Goal: Task Accomplishment & Management: Manage account settings

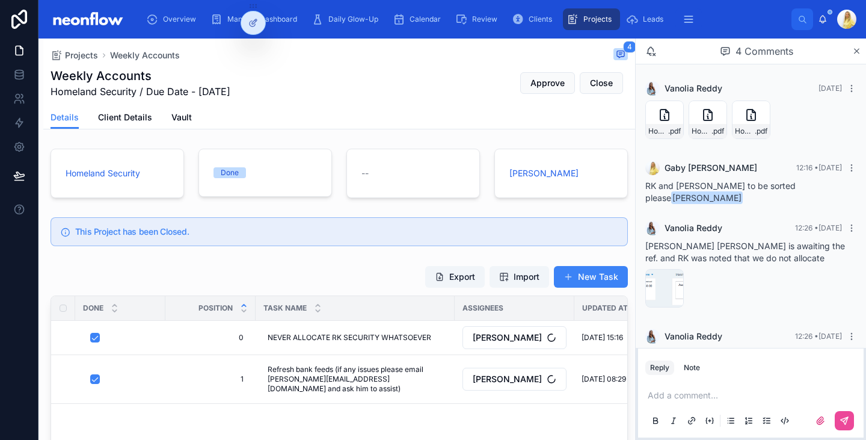
scroll to position [29, 0]
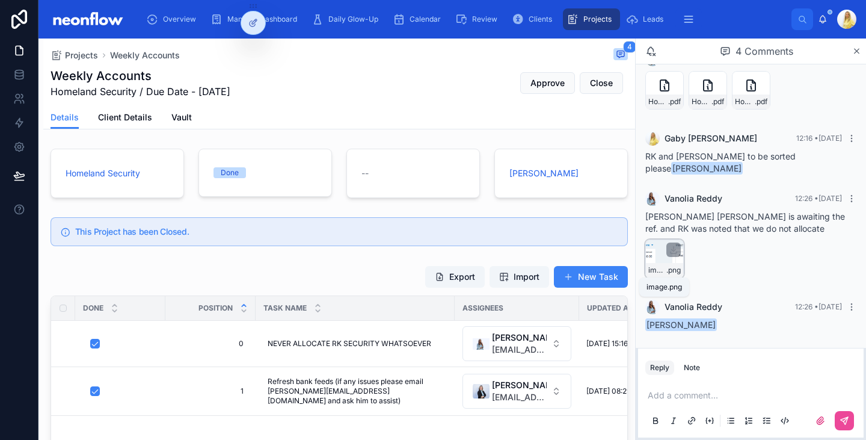
click at [661, 271] on span "image" at bounding box center [658, 270] width 18 height 10
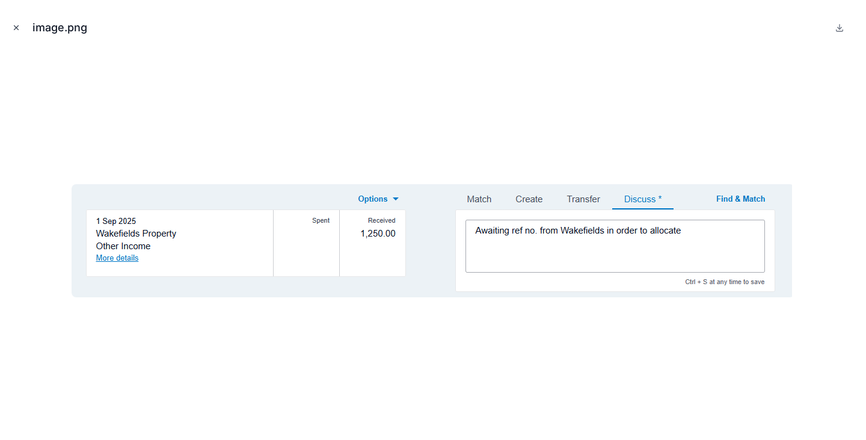
click at [18, 29] on icon "Close modal" at bounding box center [16, 27] width 8 height 8
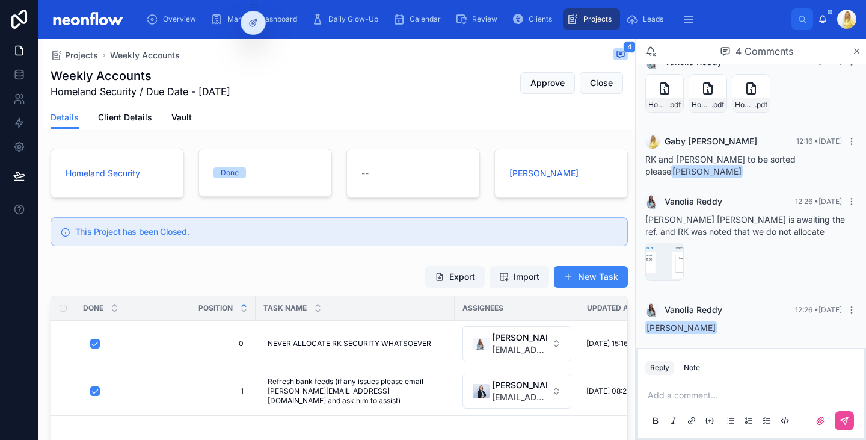
scroll to position [29, 0]
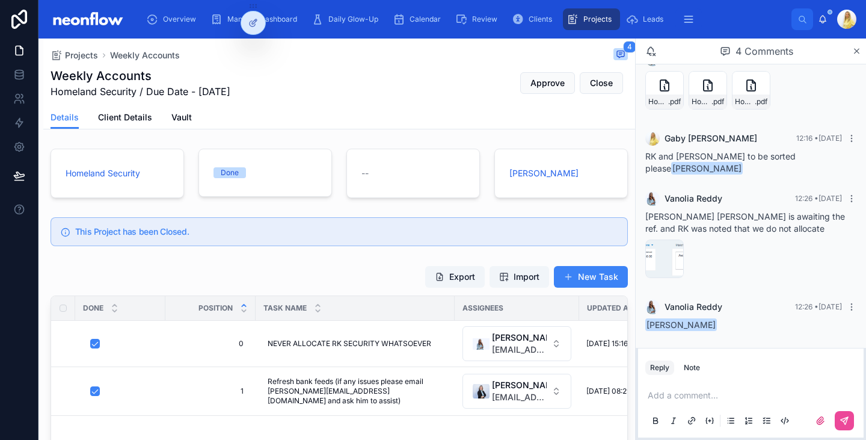
click at [708, 393] on p at bounding box center [753, 395] width 211 height 12
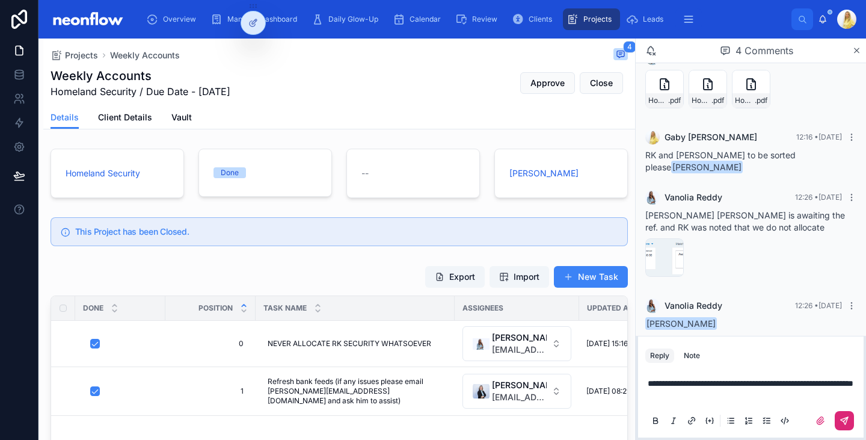
click at [854, 425] on button at bounding box center [844, 420] width 19 height 19
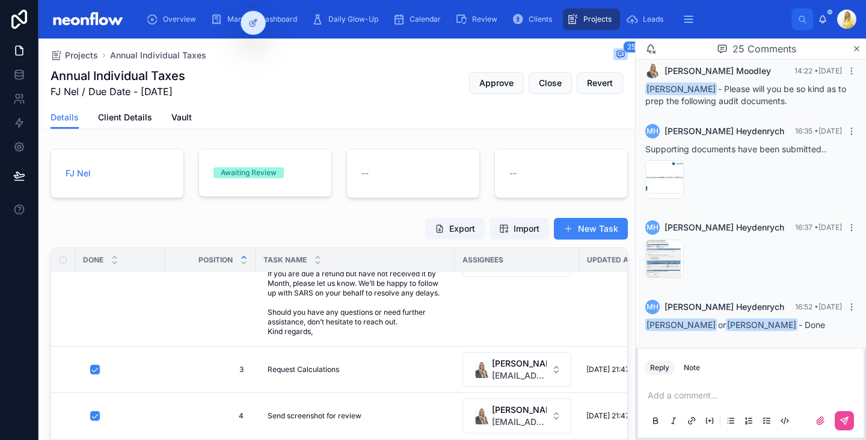
click at [697, 393] on p at bounding box center [753, 395] width 211 height 12
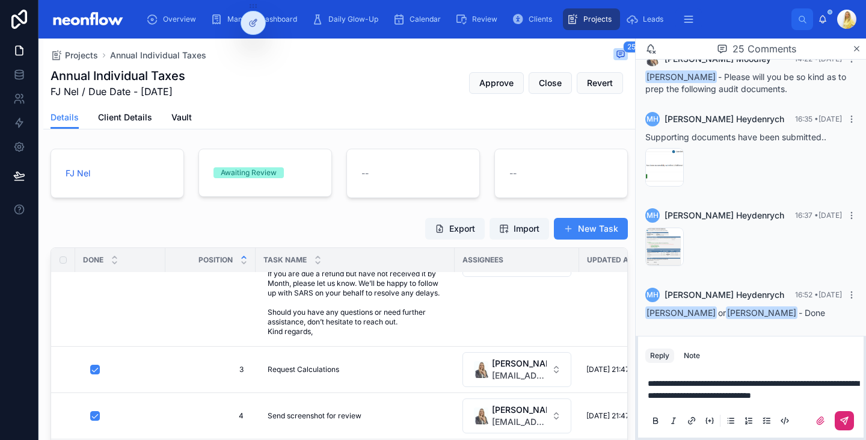
click at [845, 415] on button at bounding box center [844, 420] width 19 height 19
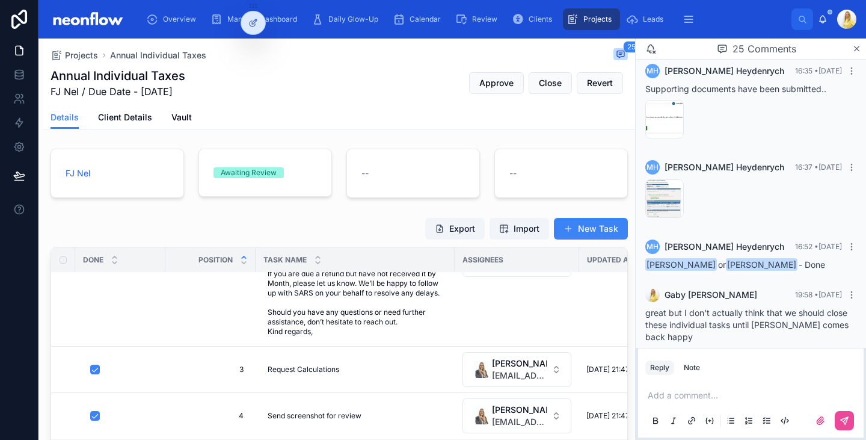
click at [264, 170] on div "Awaiting Review" at bounding box center [249, 172] width 56 height 11
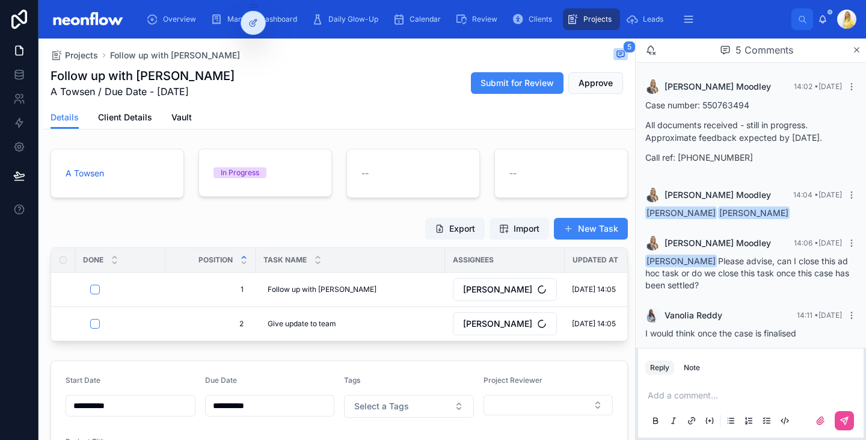
scroll to position [56, 0]
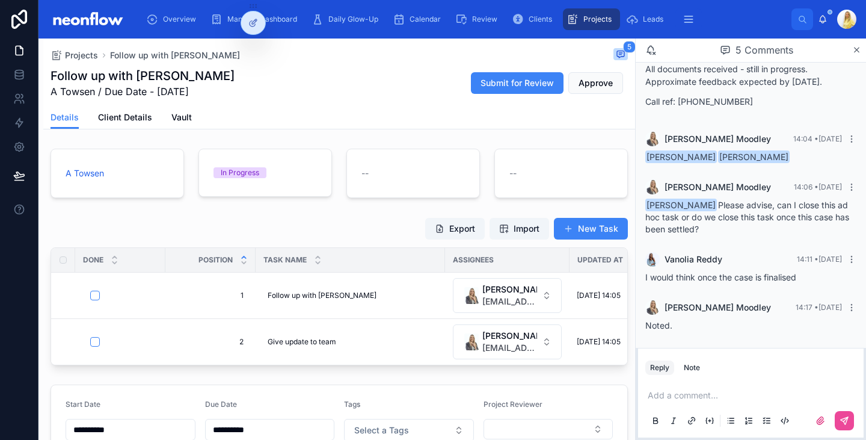
click at [676, 394] on p at bounding box center [753, 395] width 211 height 12
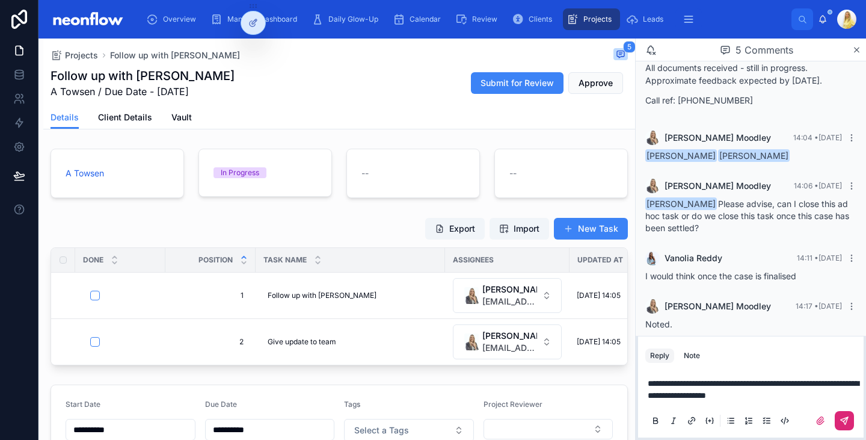
click at [849, 422] on icon at bounding box center [845, 421] width 10 height 10
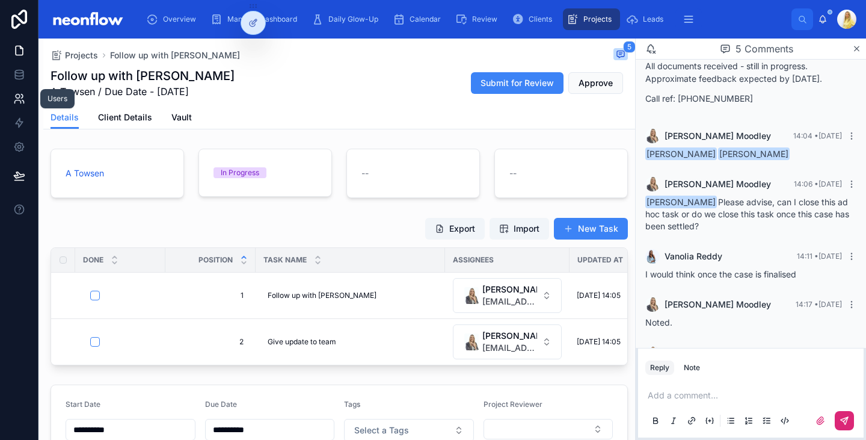
click at [19, 98] on icon at bounding box center [19, 99] width 12 height 12
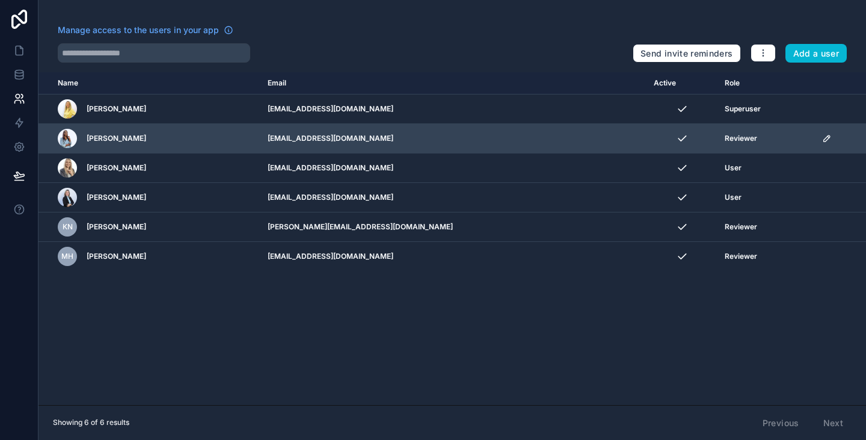
click at [141, 149] on td "[PERSON_NAME]" at bounding box center [150, 138] width 222 height 29
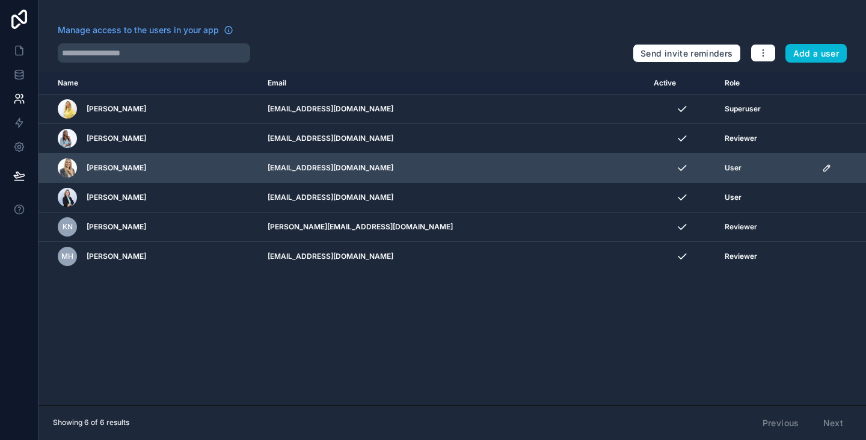
click at [132, 164] on span "[PERSON_NAME]" at bounding box center [117, 168] width 60 height 10
click at [815, 160] on td "scrollable content" at bounding box center [840, 167] width 51 height 29
click at [822, 171] on icon "scrollable content" at bounding box center [827, 168] width 10 height 10
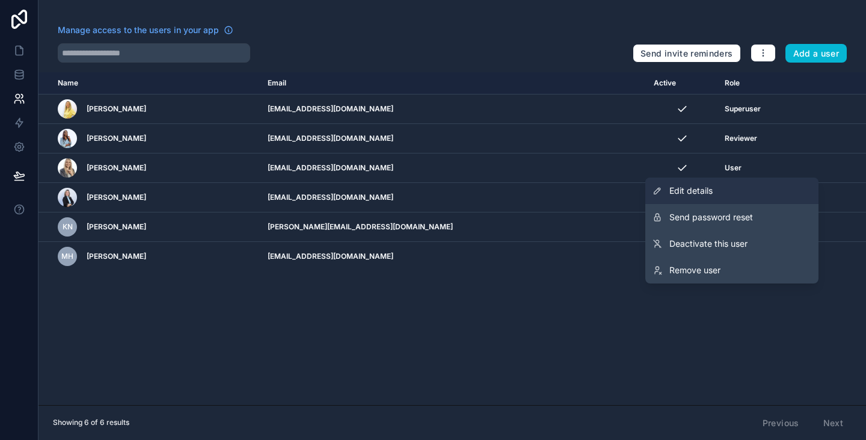
click at [797, 185] on link "Edit details" at bounding box center [732, 190] width 173 height 26
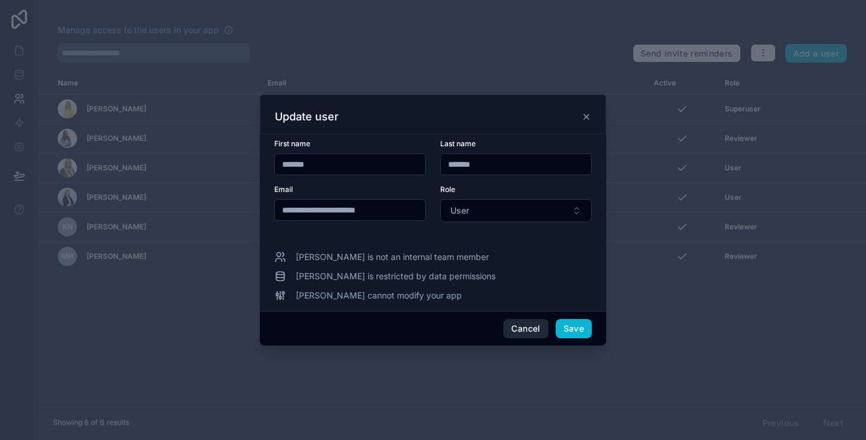
click at [528, 327] on button "Cancel" at bounding box center [526, 328] width 45 height 19
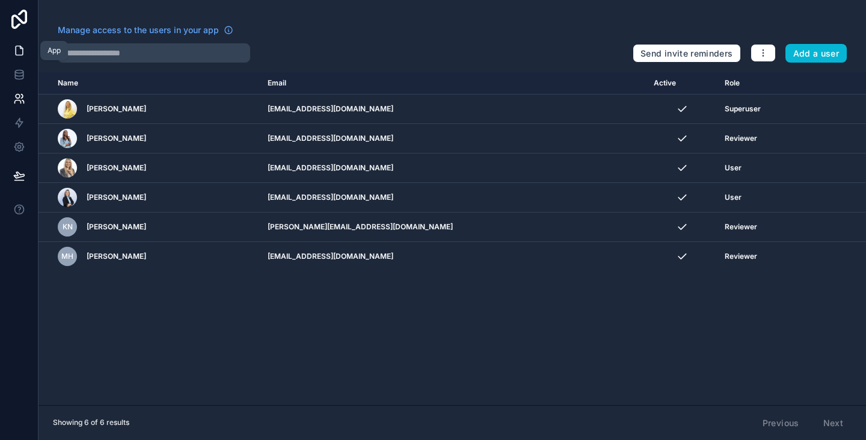
click at [16, 43] on link at bounding box center [19, 51] width 38 height 24
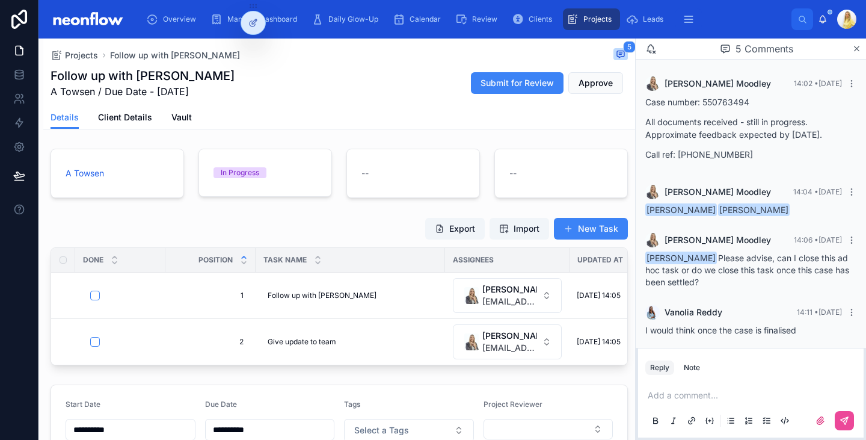
scroll to position [114, 0]
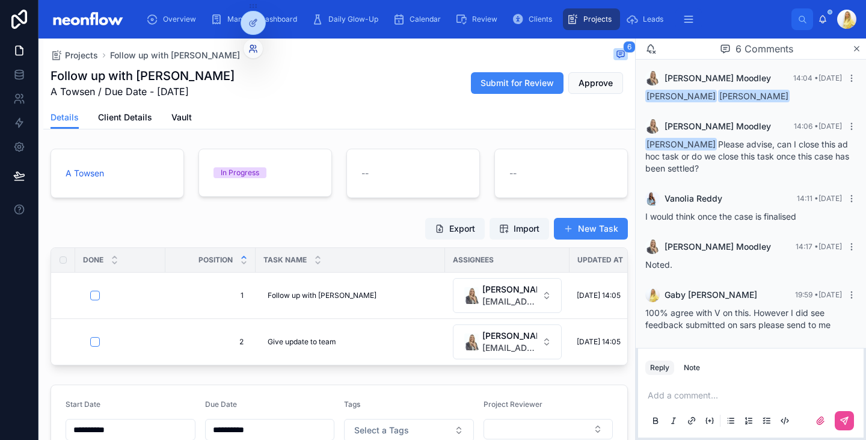
click at [250, 53] on icon at bounding box center [253, 49] width 10 height 10
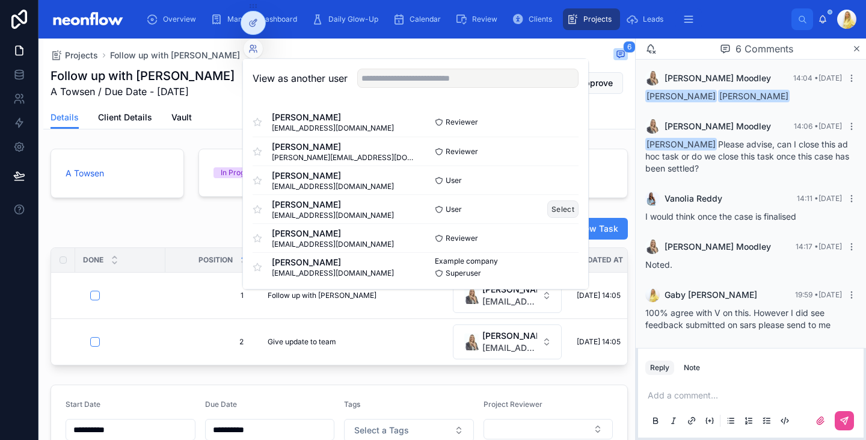
click at [552, 211] on button "Select" at bounding box center [563, 208] width 31 height 17
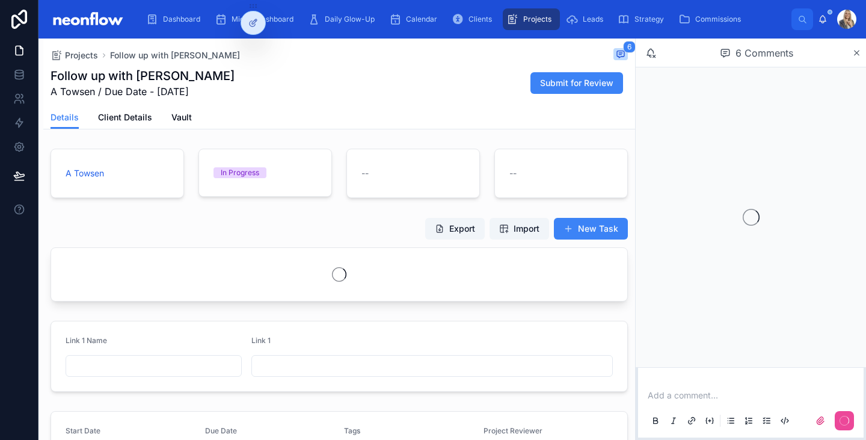
click at [841, 22] on div at bounding box center [847, 19] width 19 height 19
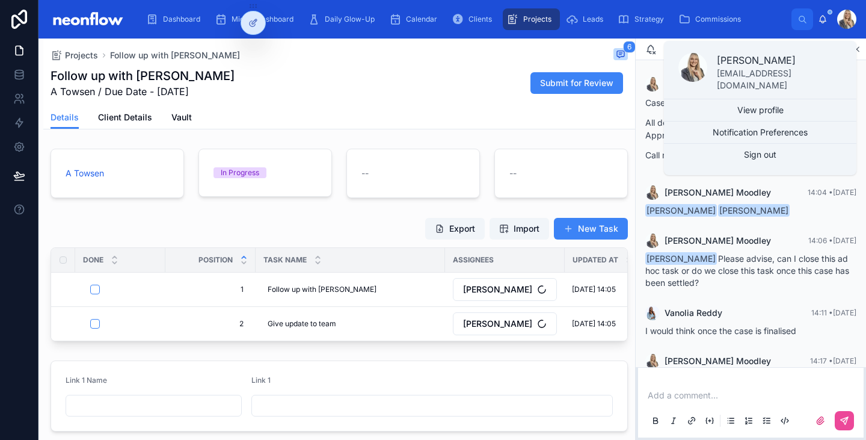
scroll to position [95, 0]
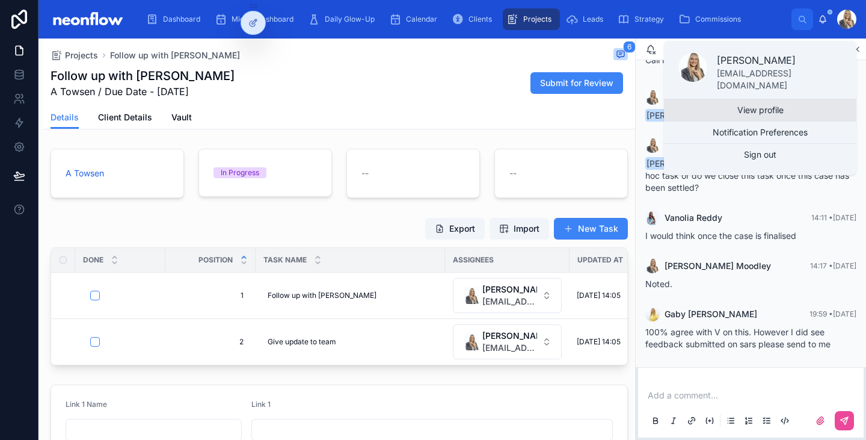
click at [766, 110] on link "View profile" at bounding box center [760, 110] width 193 height 22
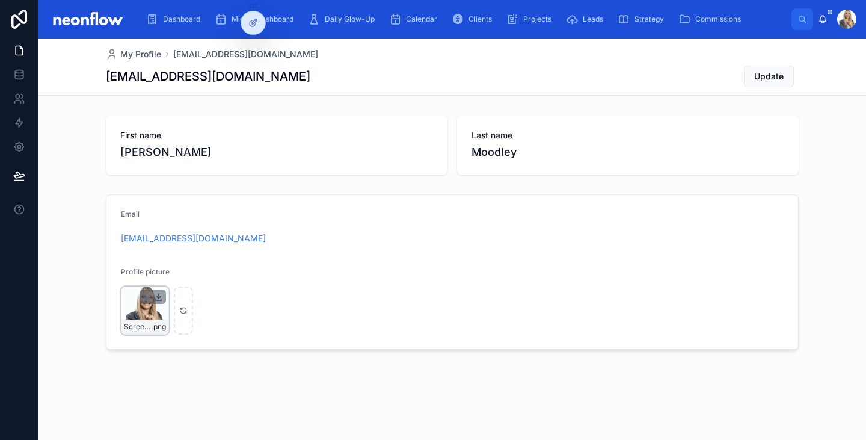
click at [161, 298] on icon at bounding box center [159, 297] width 10 height 10
click at [144, 297] on icon "button" at bounding box center [146, 297] width 5 height 5
click at [169, 271] on icon "button" at bounding box center [172, 275] width 10 height 10
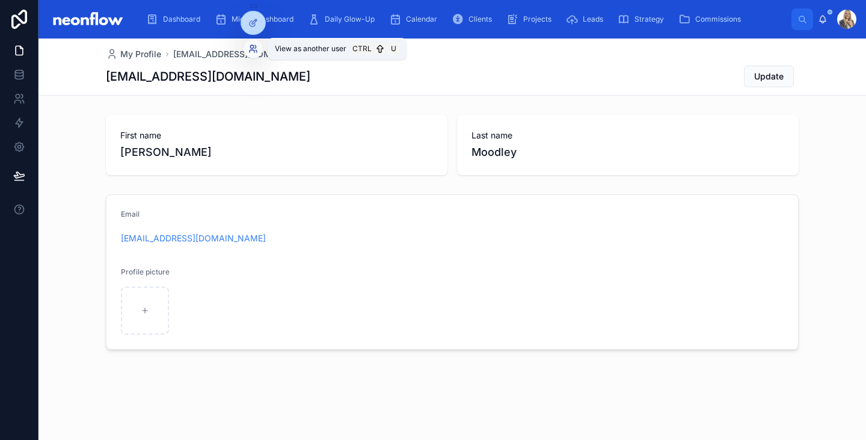
click at [252, 52] on icon at bounding box center [253, 49] width 10 height 10
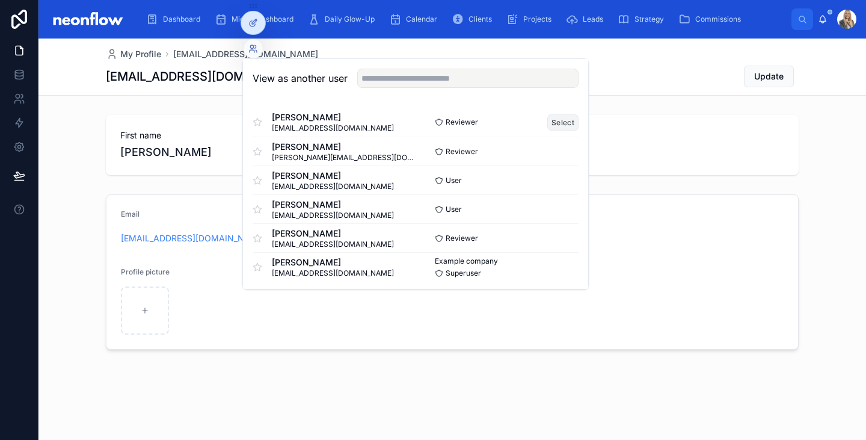
click at [549, 123] on button "Select" at bounding box center [563, 122] width 31 height 17
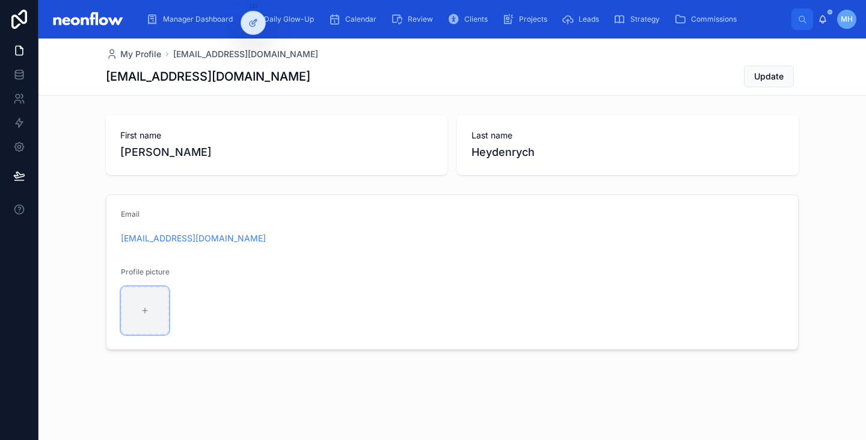
click at [135, 313] on div at bounding box center [145, 310] width 48 height 48
type input "**********"
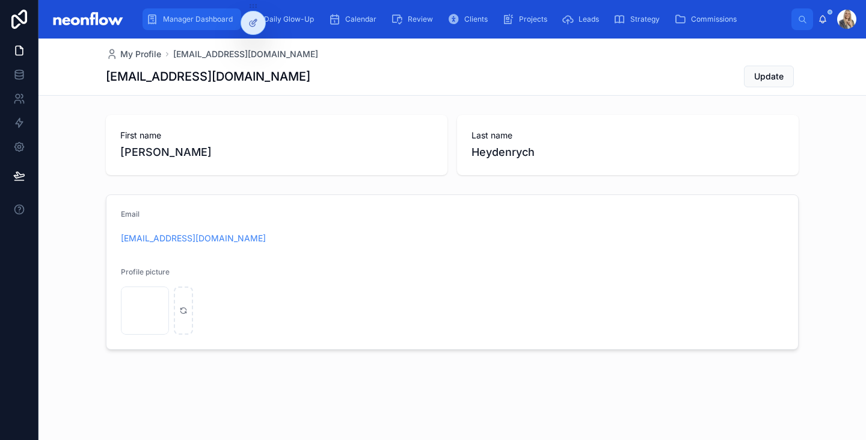
click at [214, 28] on div "Manager Dashboard" at bounding box center [191, 19] width 91 height 19
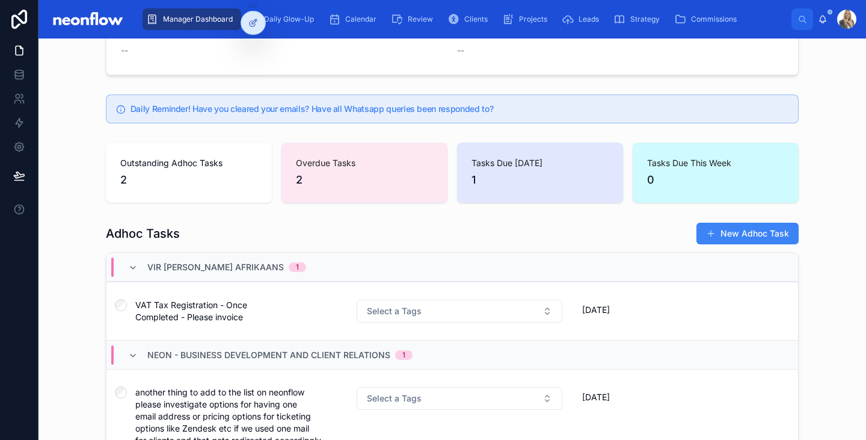
scroll to position [280, 0]
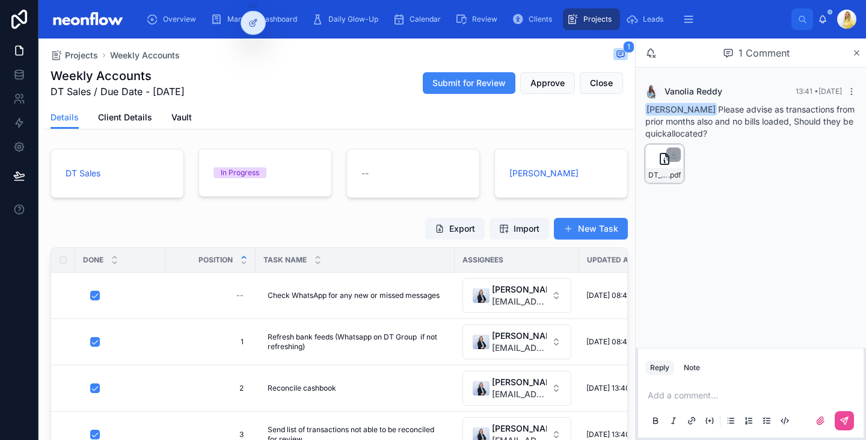
click at [658, 168] on div "DT_Sales_-_Bank_Reconciliation-(1) .pdf" at bounding box center [664, 175] width 37 height 14
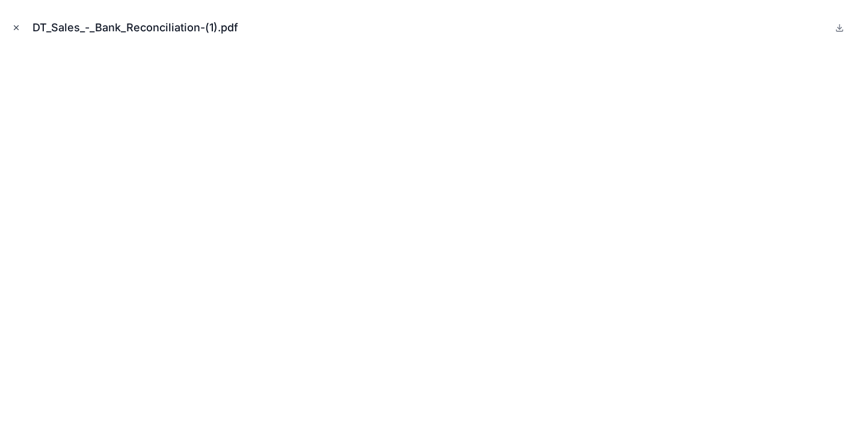
click at [17, 29] on icon "Close modal" at bounding box center [16, 27] width 8 height 8
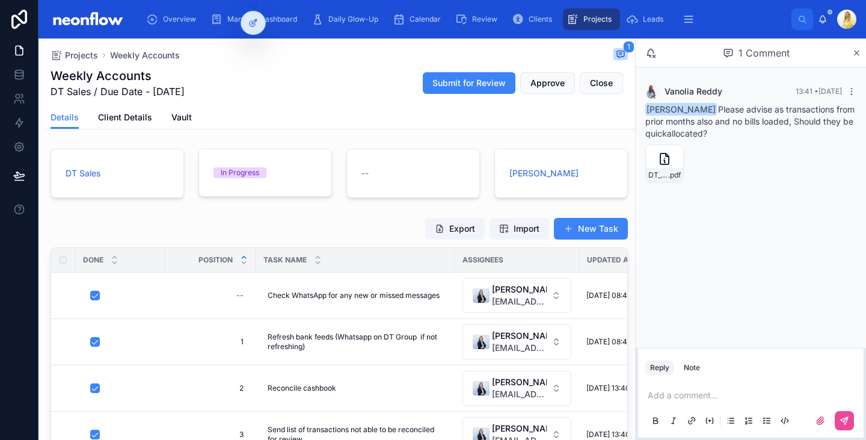
click at [664, 398] on p at bounding box center [753, 395] width 211 height 12
click at [837, 416] on button at bounding box center [844, 420] width 19 height 19
